Goal: Information Seeking & Learning: Learn about a topic

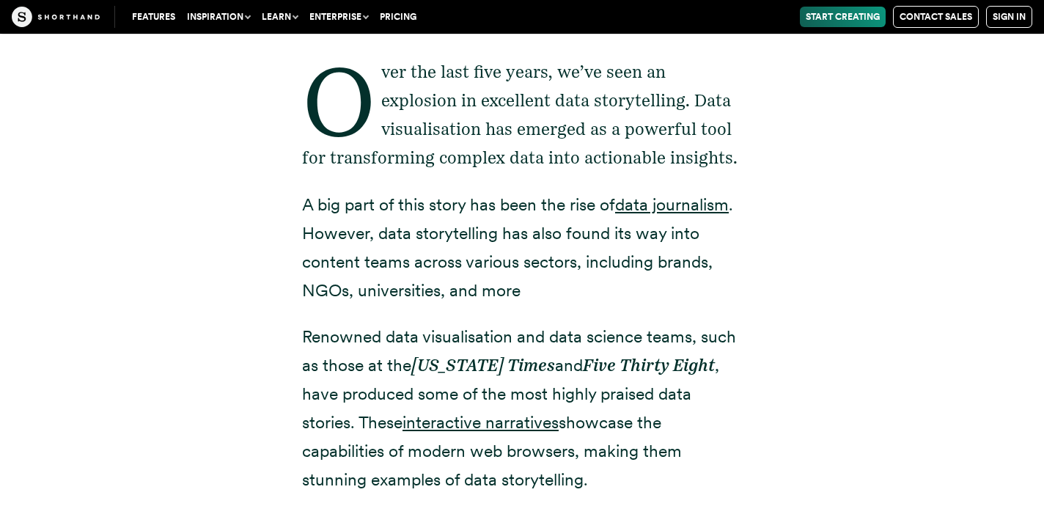
scroll to position [507, 0]
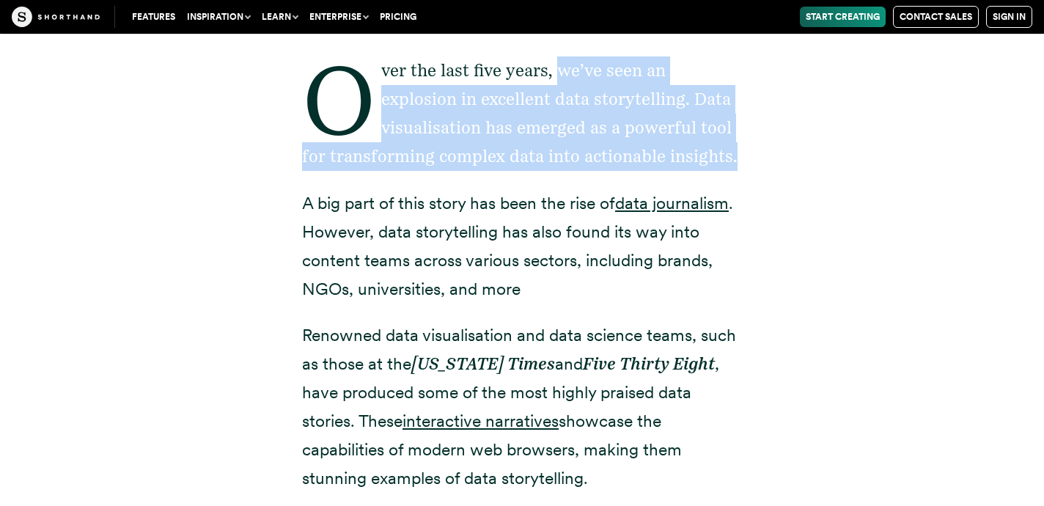
drag, startPoint x: 562, startPoint y: 67, endPoint x: 752, endPoint y: 164, distance: 213.8
click at [752, 164] on div "Over the last five years, we’ve seen an explosion in excellent data storytellin…" at bounding box center [522, 471] width 499 height 945
click at [796, 170] on div "Over the last five years, we’ve seen an explosion in excellent data storytellin…" at bounding box center [521, 471] width 997 height 945
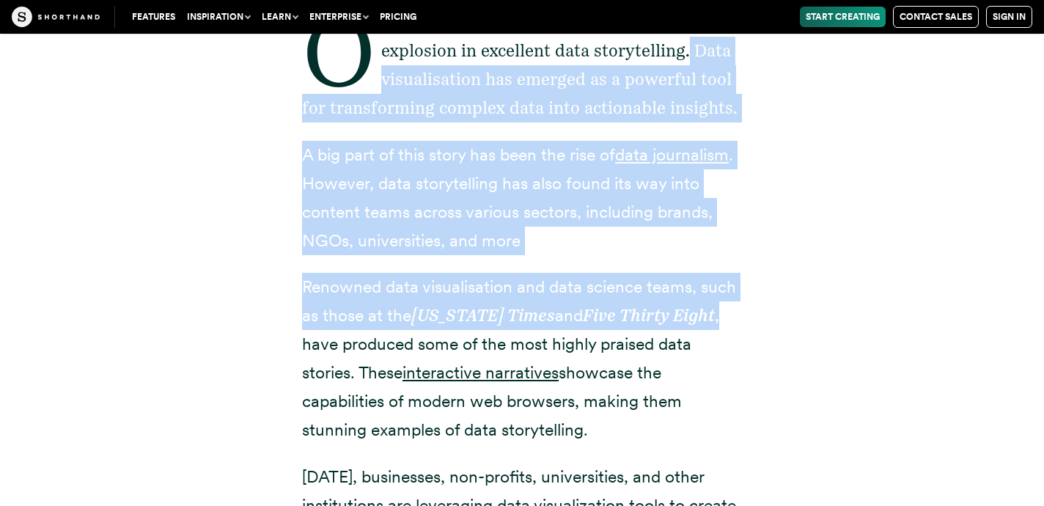
scroll to position [568, 0]
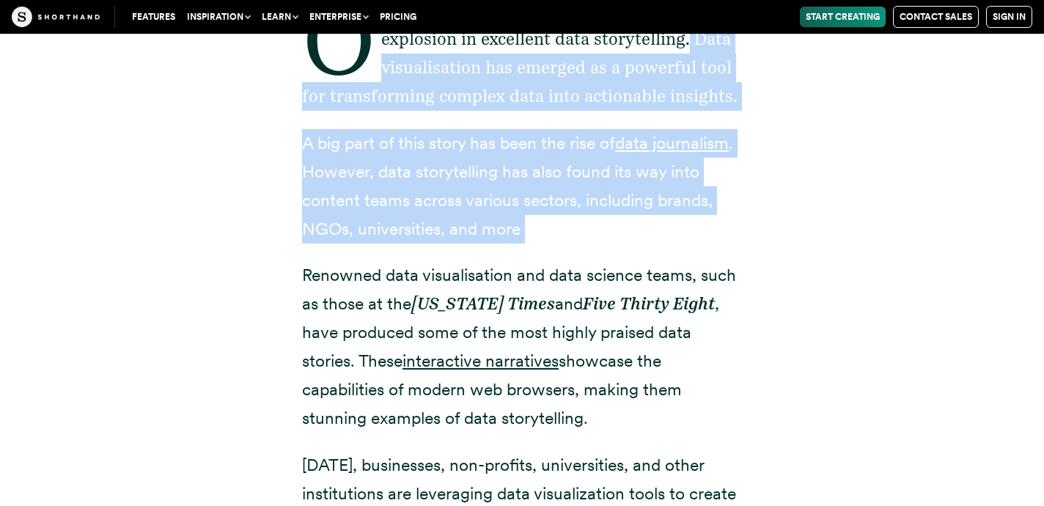
drag, startPoint x: 691, startPoint y: 103, endPoint x: 565, endPoint y: 250, distance: 193.5
click at [565, 250] on div "Over the last five years, we’ve seen an explosion in excellent data storytellin…" at bounding box center [522, 410] width 440 height 945
copy div "Data visualisation has emerged as a powerful tool for transforming complex data…"
click at [541, 234] on p "A big part of this story has been the rise of data journalism . However, data s…" at bounding box center [522, 186] width 440 height 114
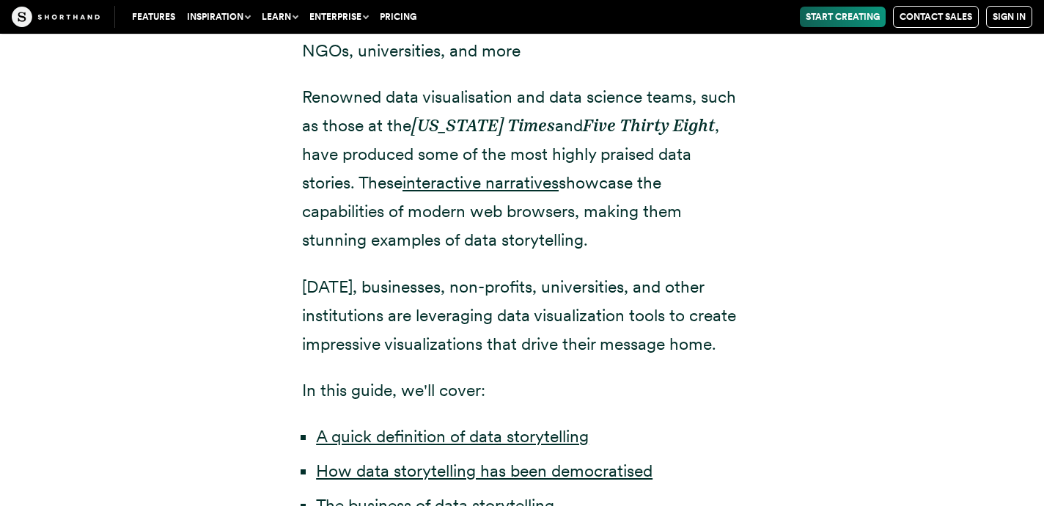
scroll to position [748, 0]
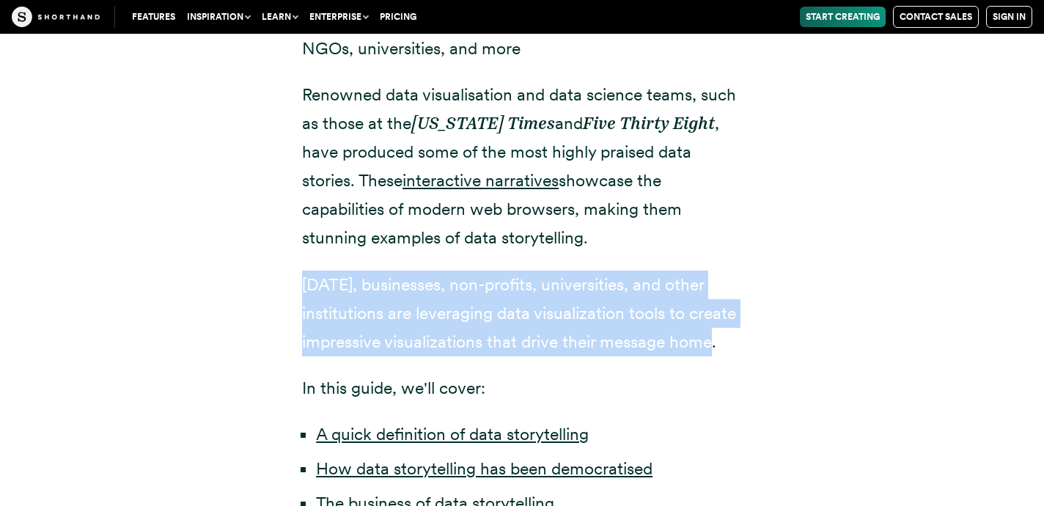
drag, startPoint x: 301, startPoint y: 271, endPoint x: 802, endPoint y: 345, distance: 506.2
click at [802, 345] on div "Over the last five years, we’ve seen an explosion in excellent data storytellin…" at bounding box center [521, 230] width 997 height 945
copy p "[DATE], businesses, non-profits, universities, and other institutions are lever…"
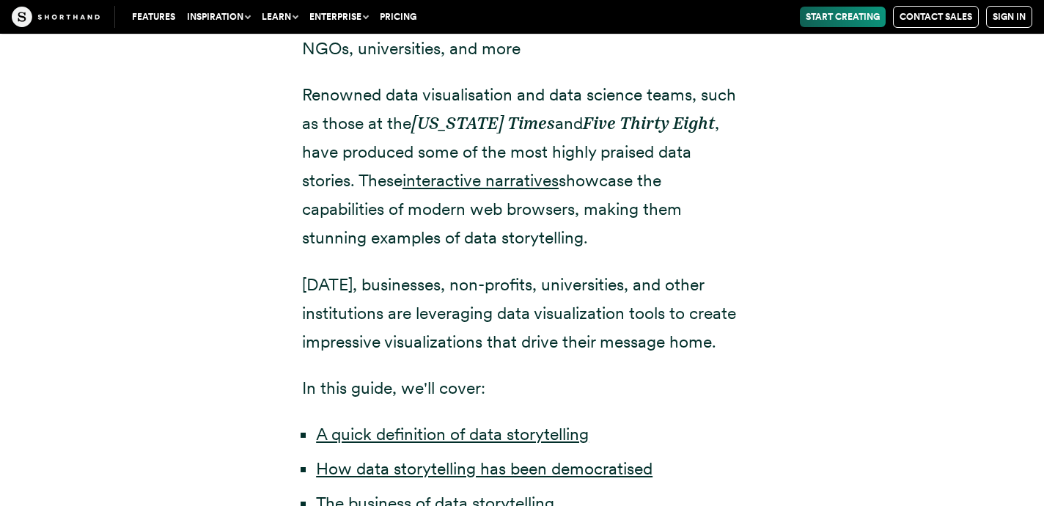
click at [873, 303] on div "Over the last five years, we’ve seen an explosion in excellent data storytellin…" at bounding box center [521, 230] width 997 height 945
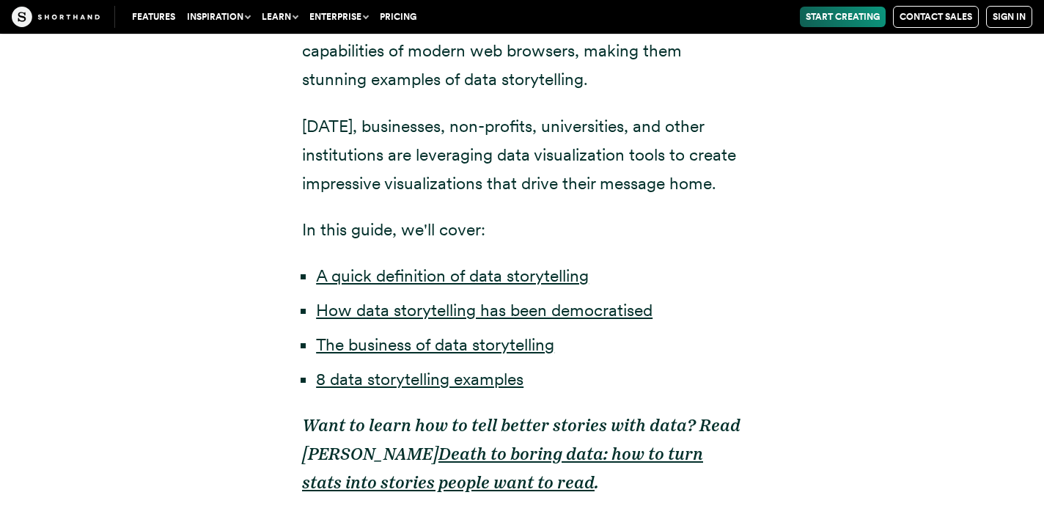
scroll to position [910, 0]
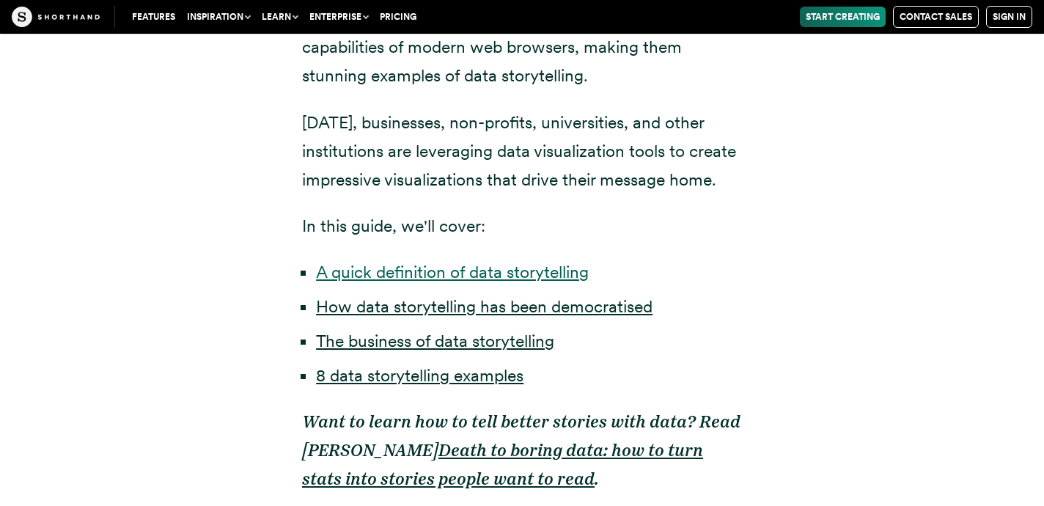
click at [488, 274] on link "A quick definition of data storytelling" at bounding box center [452, 272] width 273 height 21
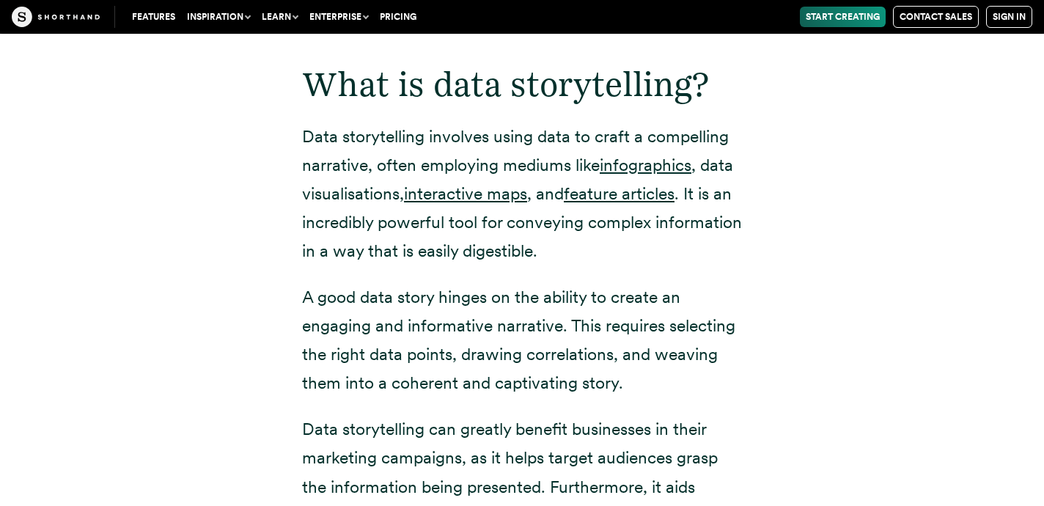
scroll to position [1744, 0]
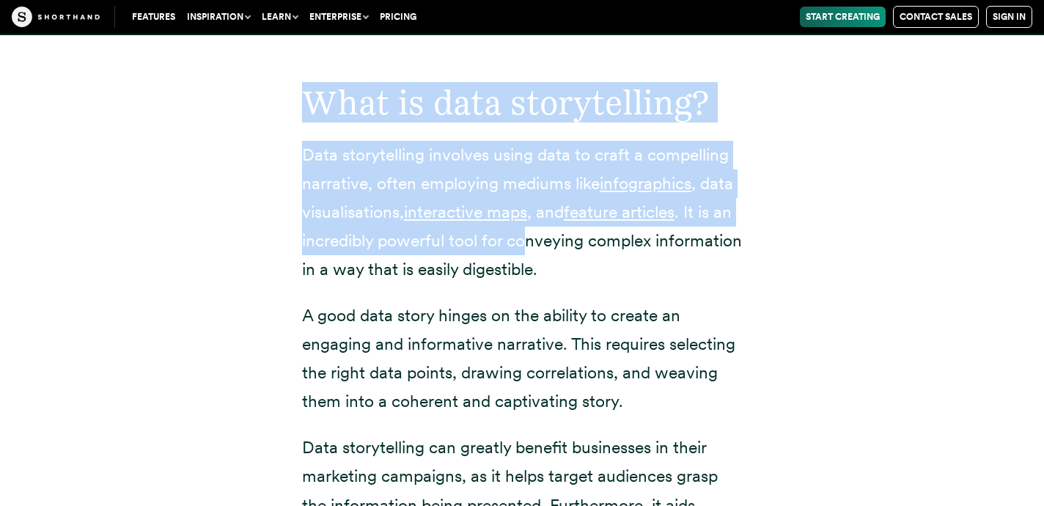
drag, startPoint x: 307, startPoint y: 87, endPoint x: 529, endPoint y: 249, distance: 275.6
click at [529, 249] on div "What is data storytelling? Data storytelling involves using data to craft a com…" at bounding box center [522, 400] width 440 height 731
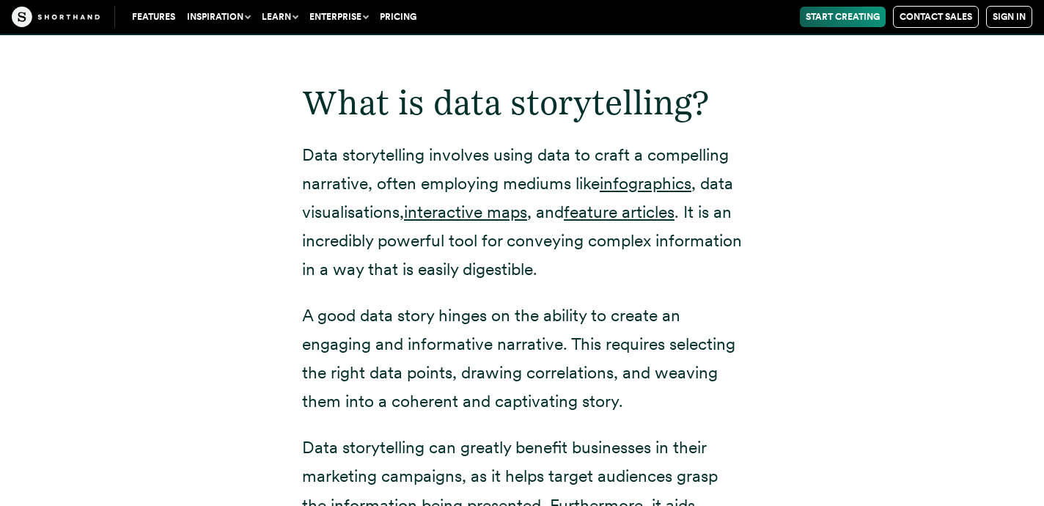
click at [233, 285] on div "What is data storytelling? Data storytelling involves using data to craft a com…" at bounding box center [521, 409] width 997 height 749
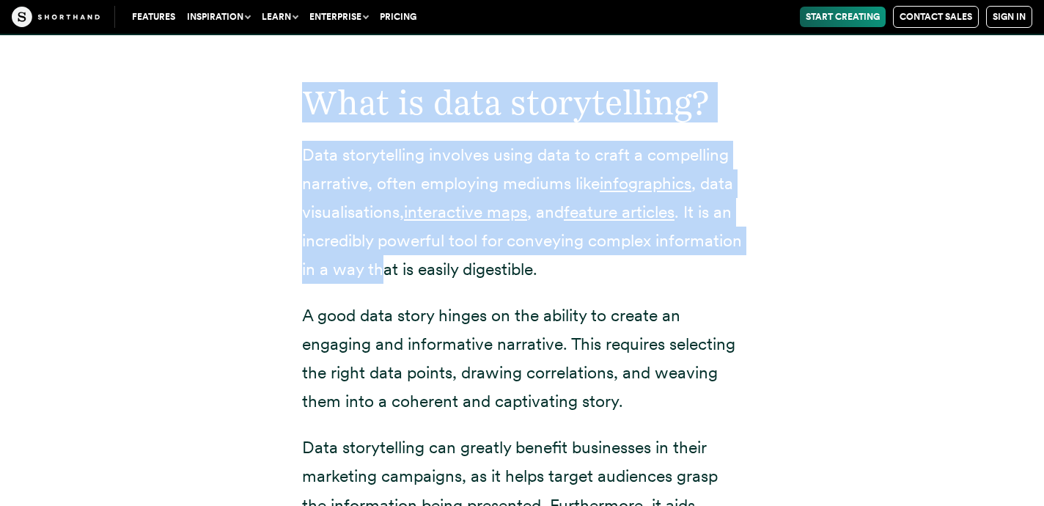
drag, startPoint x: 315, startPoint y: 105, endPoint x: 471, endPoint y: 274, distance: 229.9
click at [471, 274] on div "What is data storytelling? Data storytelling involves using data to craft a com…" at bounding box center [522, 400] width 440 height 731
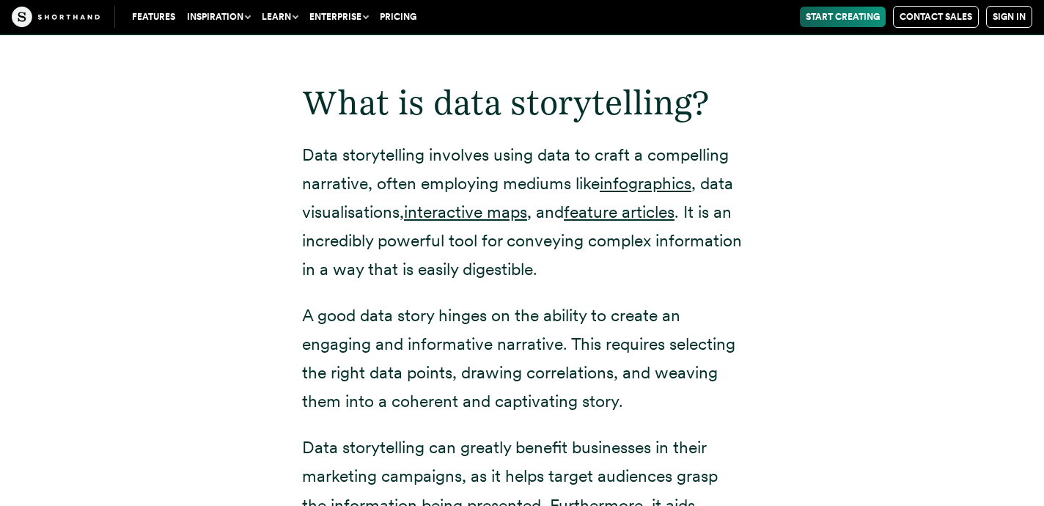
click at [466, 305] on p "A good data story hinges on the ability to create an engaging and informative n…" at bounding box center [522, 358] width 440 height 114
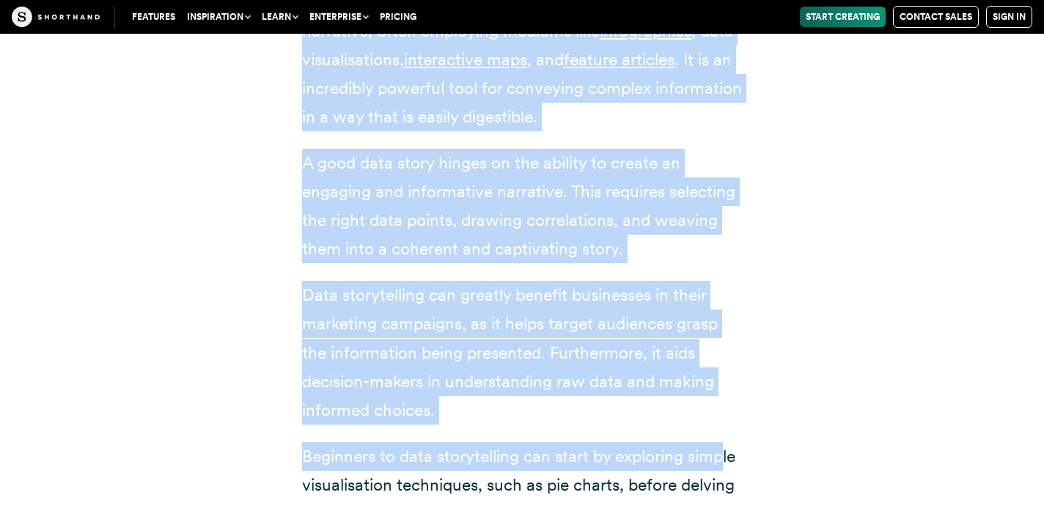
scroll to position [1898, 0]
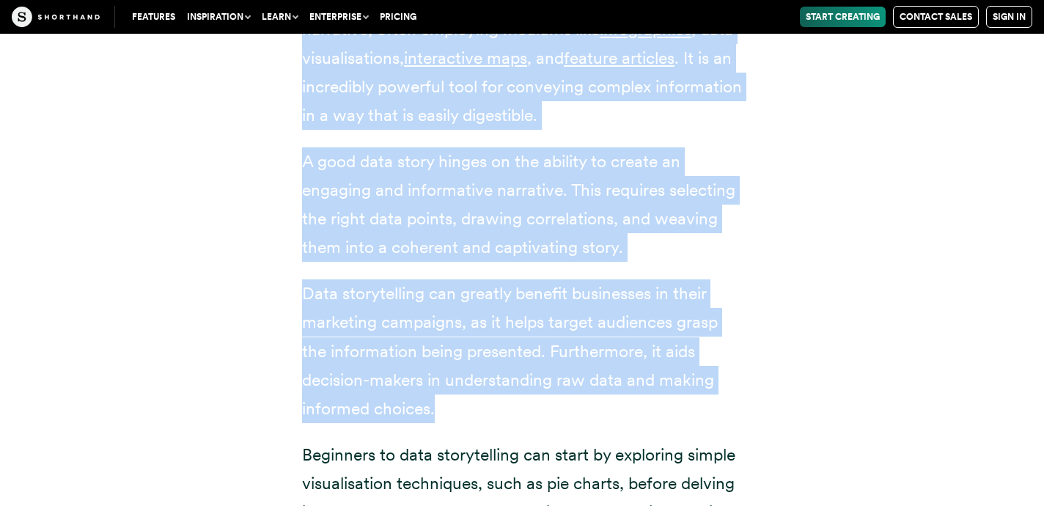
drag, startPoint x: 301, startPoint y: 349, endPoint x: 722, endPoint y: 416, distance: 425.4
click at [722, 416] on div "What is data storytelling? Data storytelling involves using data to craft a com…" at bounding box center [522, 246] width 440 height 731
copy div "Data storytelling involves using data to craft a compelling narrative, often em…"
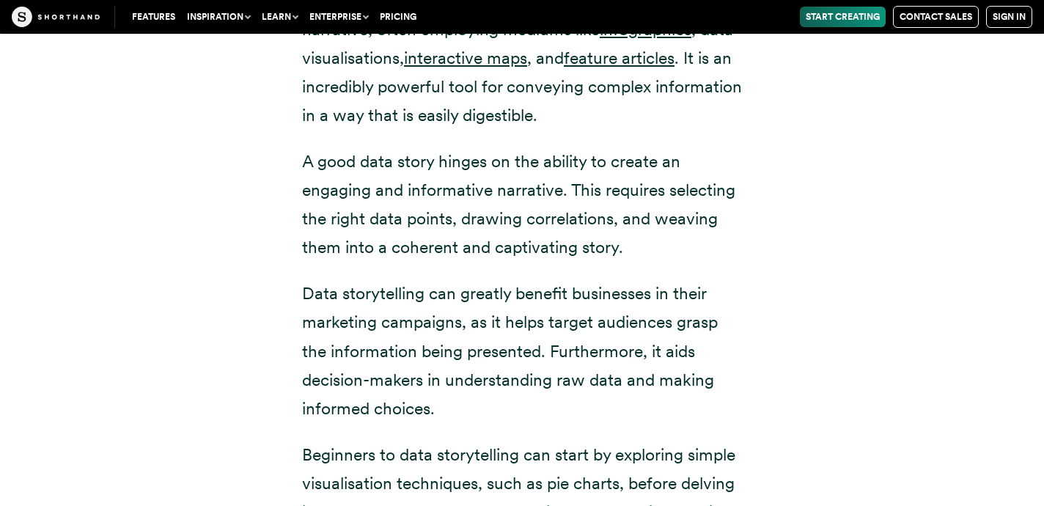
click at [774, 422] on div "What is data storytelling? Data storytelling involves using data to craft a com…" at bounding box center [521, 255] width 997 height 749
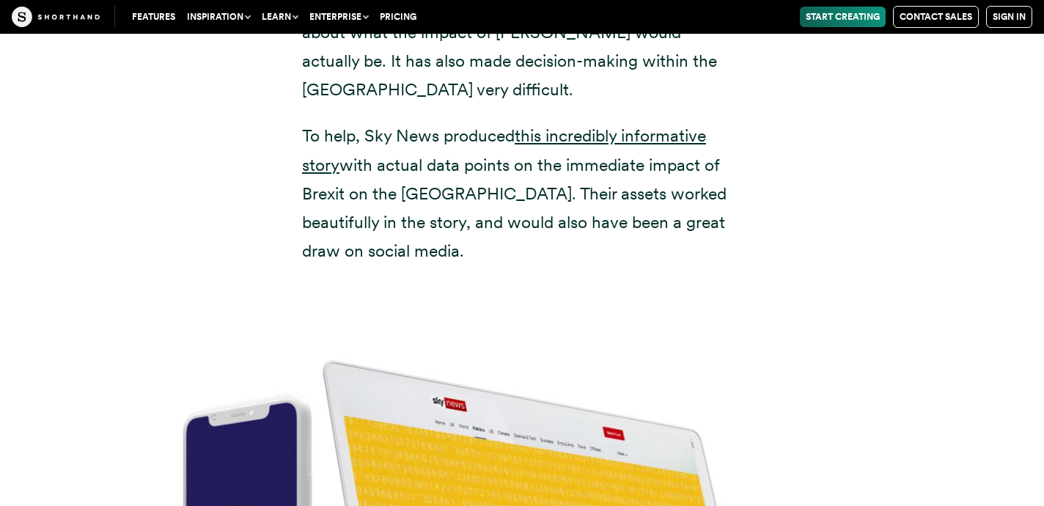
scroll to position [5490, 0]
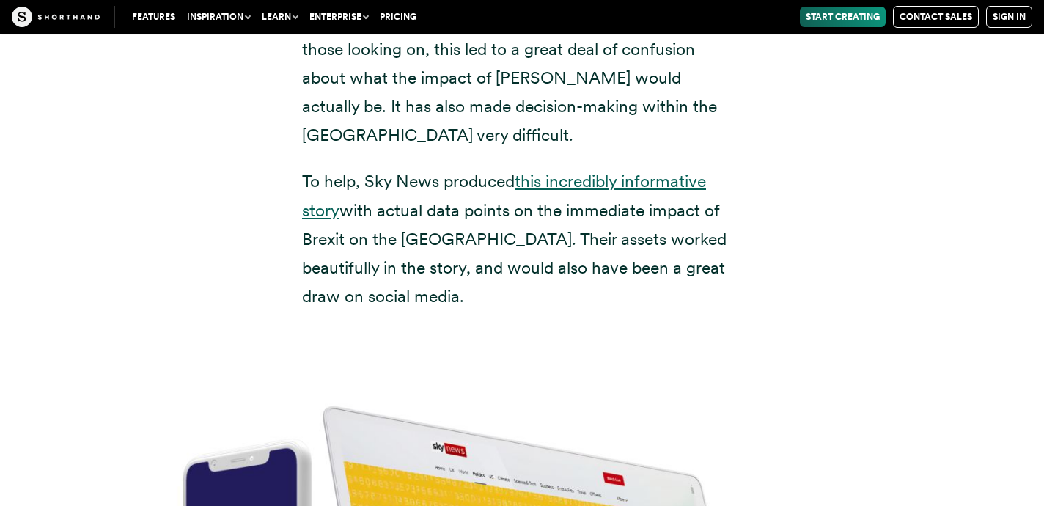
click at [625, 171] on link "this incredibly informative story" at bounding box center [504, 195] width 404 height 49
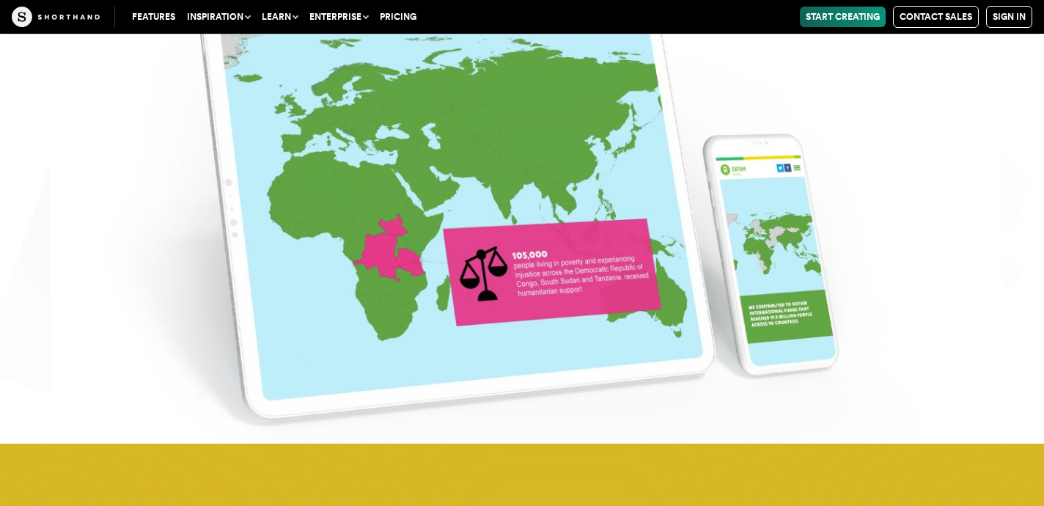
scroll to position [7943, 0]
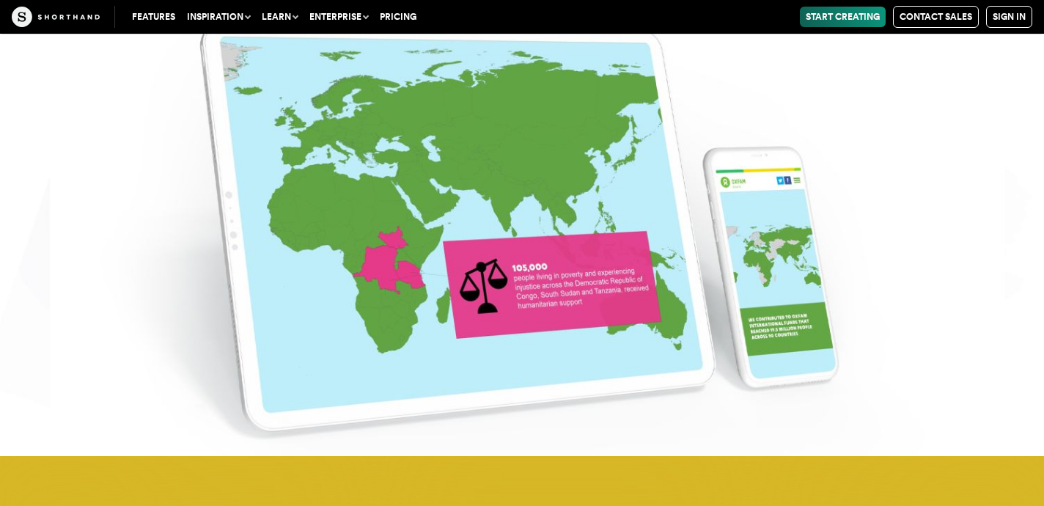
click at [435, 284] on img at bounding box center [522, 204] width 1044 height 506
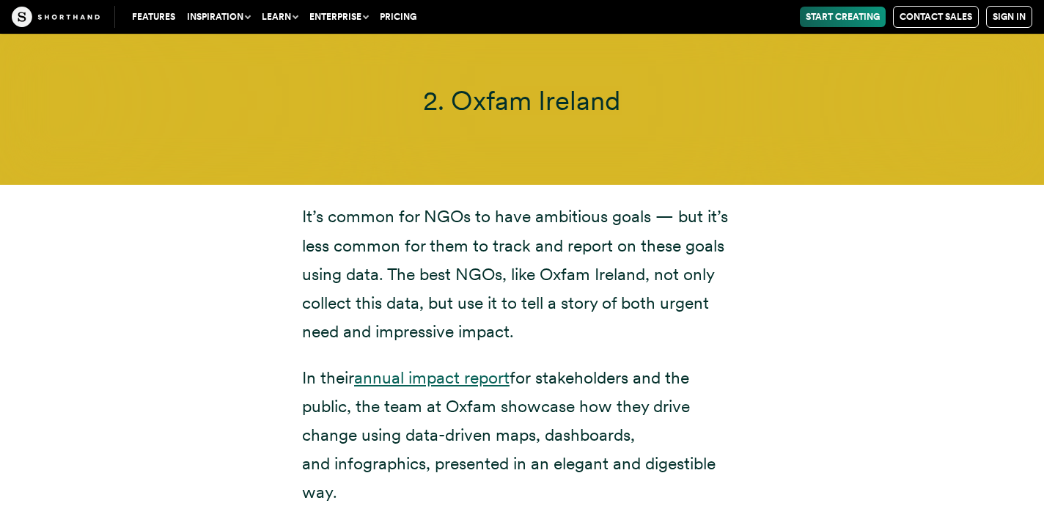
scroll to position [6782, 0]
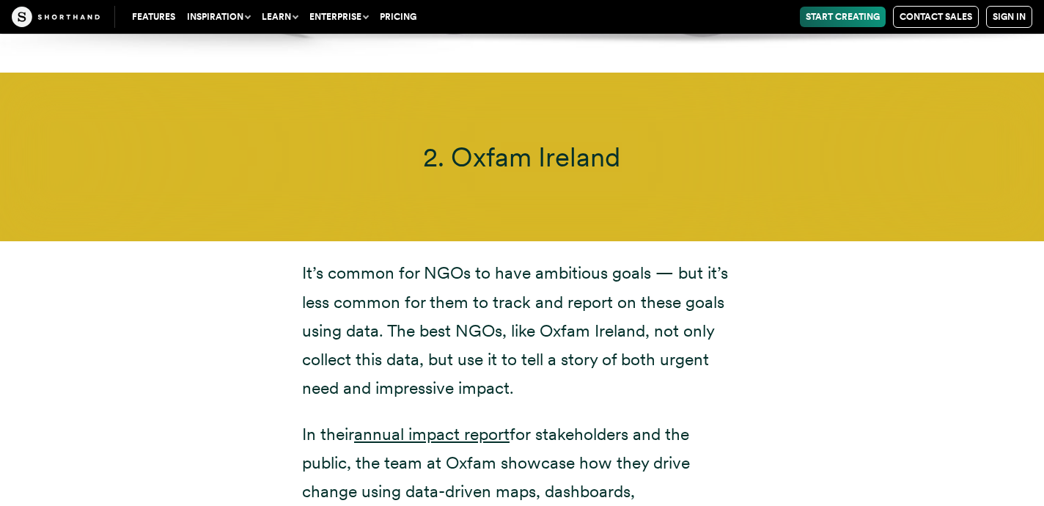
click at [484, 141] on span "2. Oxfam Ireland" at bounding box center [521, 157] width 197 height 32
click at [426, 424] on link "annual impact report" at bounding box center [431, 434] width 155 height 21
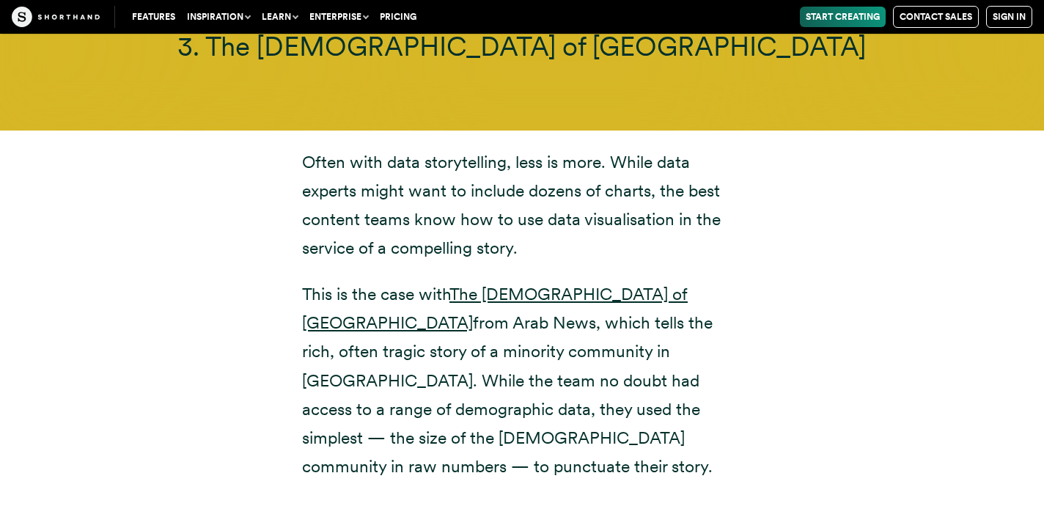
scroll to position [8441, 0]
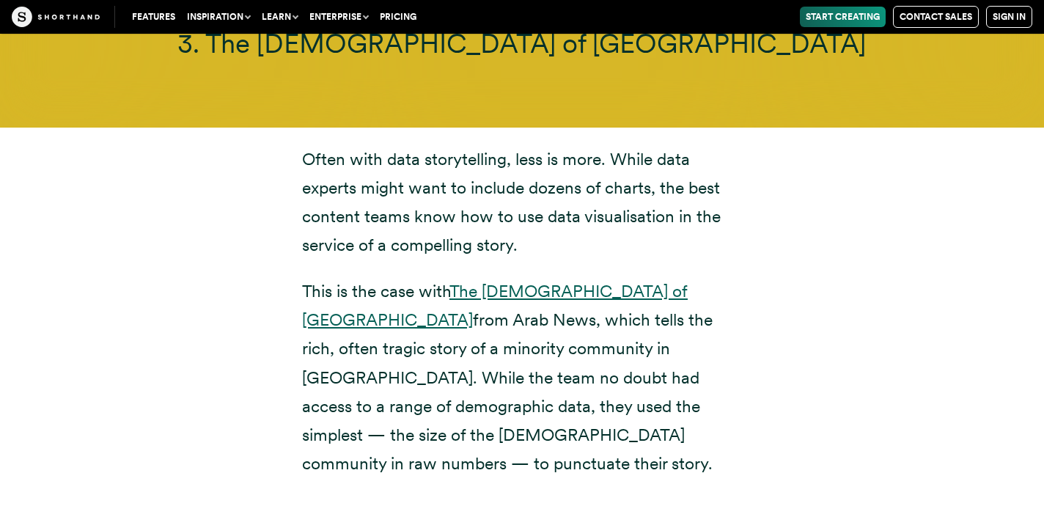
click at [522, 281] on link "The [DEMOGRAPHIC_DATA] of [GEOGRAPHIC_DATA]" at bounding box center [495, 305] width 386 height 49
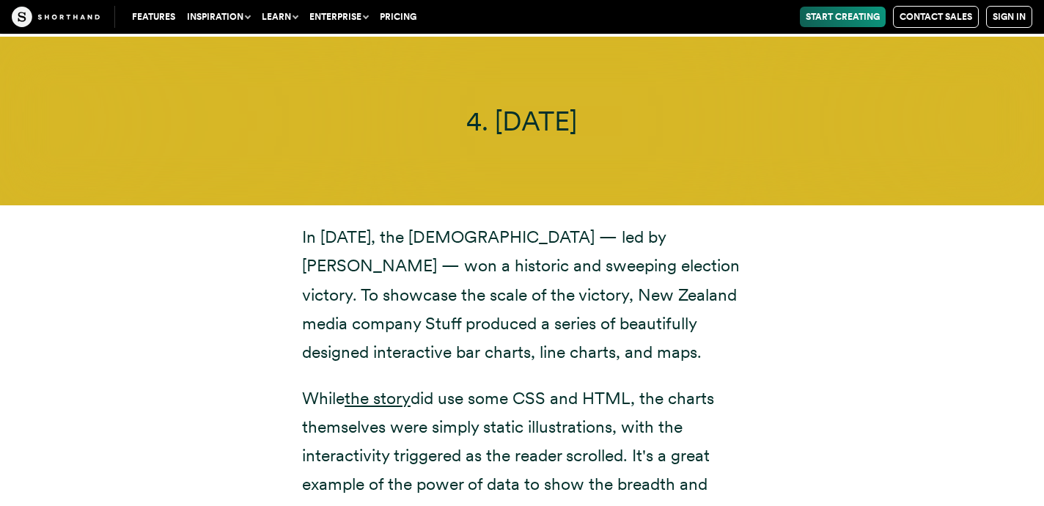
scroll to position [9934, 0]
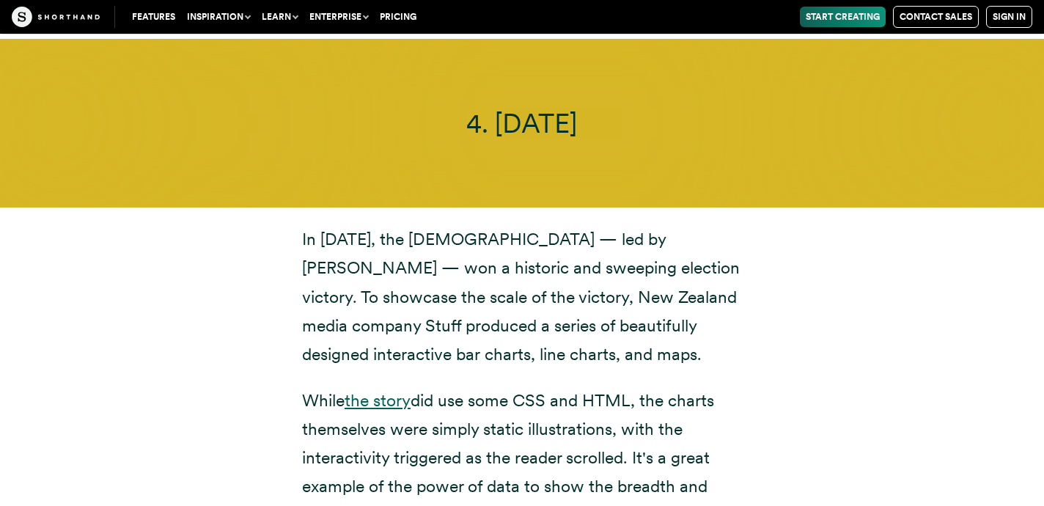
click at [387, 390] on link "the story" at bounding box center [378, 400] width 66 height 21
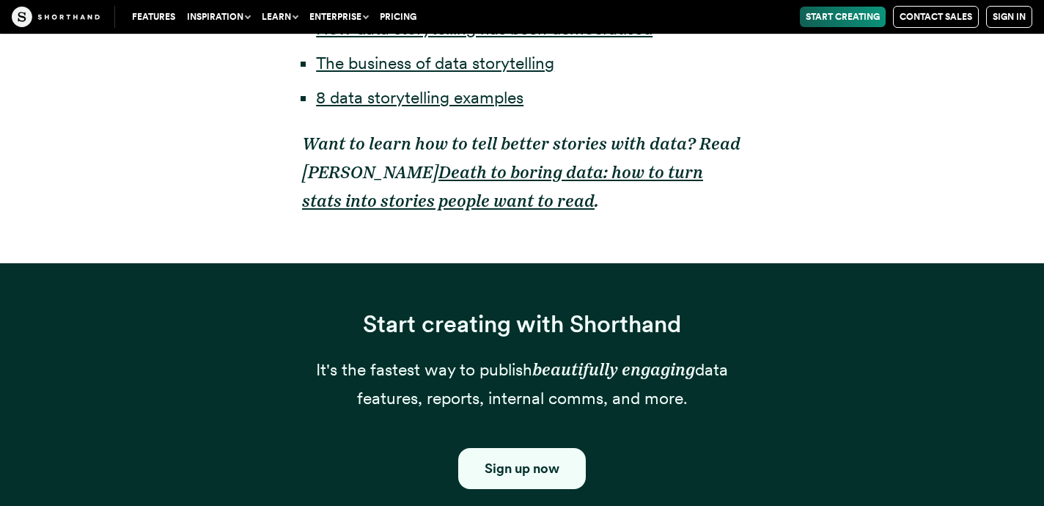
scroll to position [1198, 0]
